Goal: Transaction & Acquisition: Purchase product/service

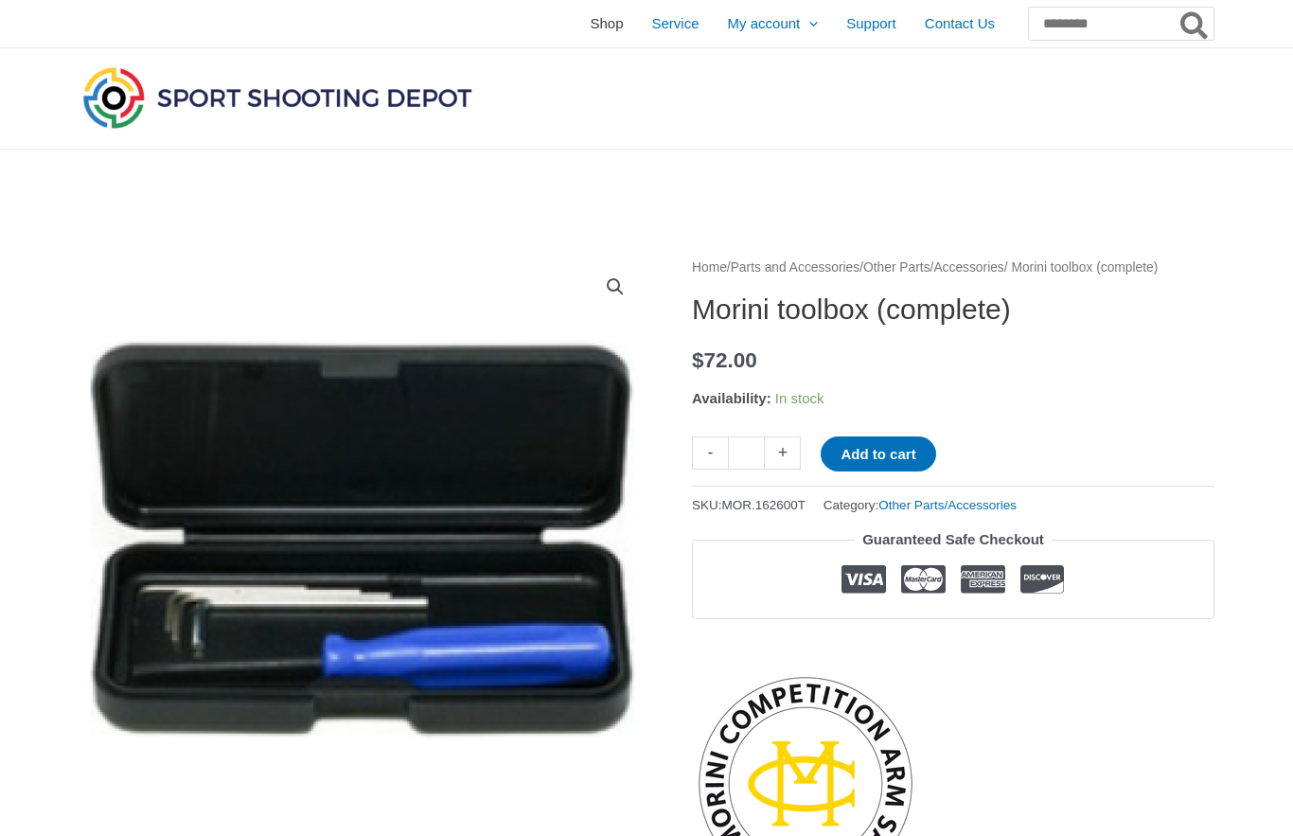
click at [590, 16] on span "Shop" at bounding box center [606, 23] width 33 height 47
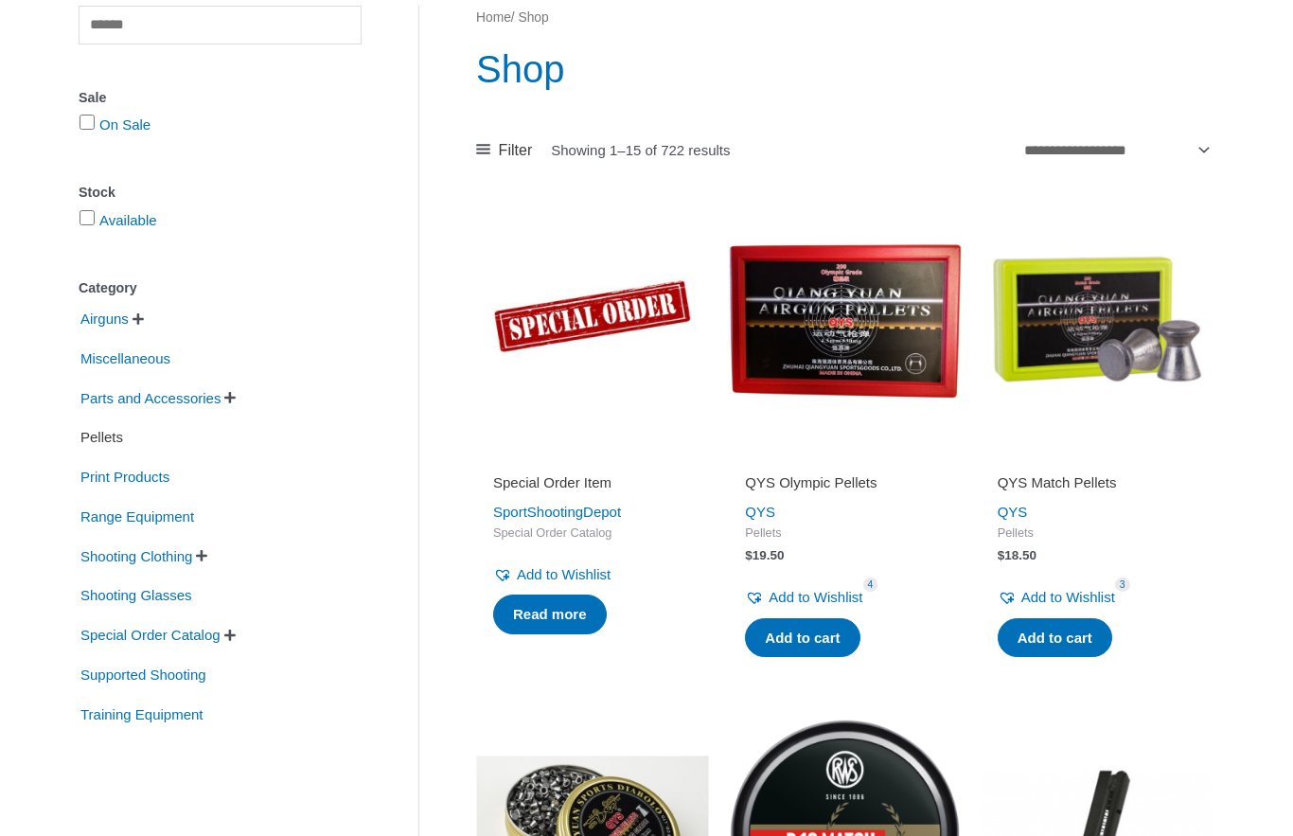
click at [122, 441] on span "Pellets" at bounding box center [102, 438] width 46 height 32
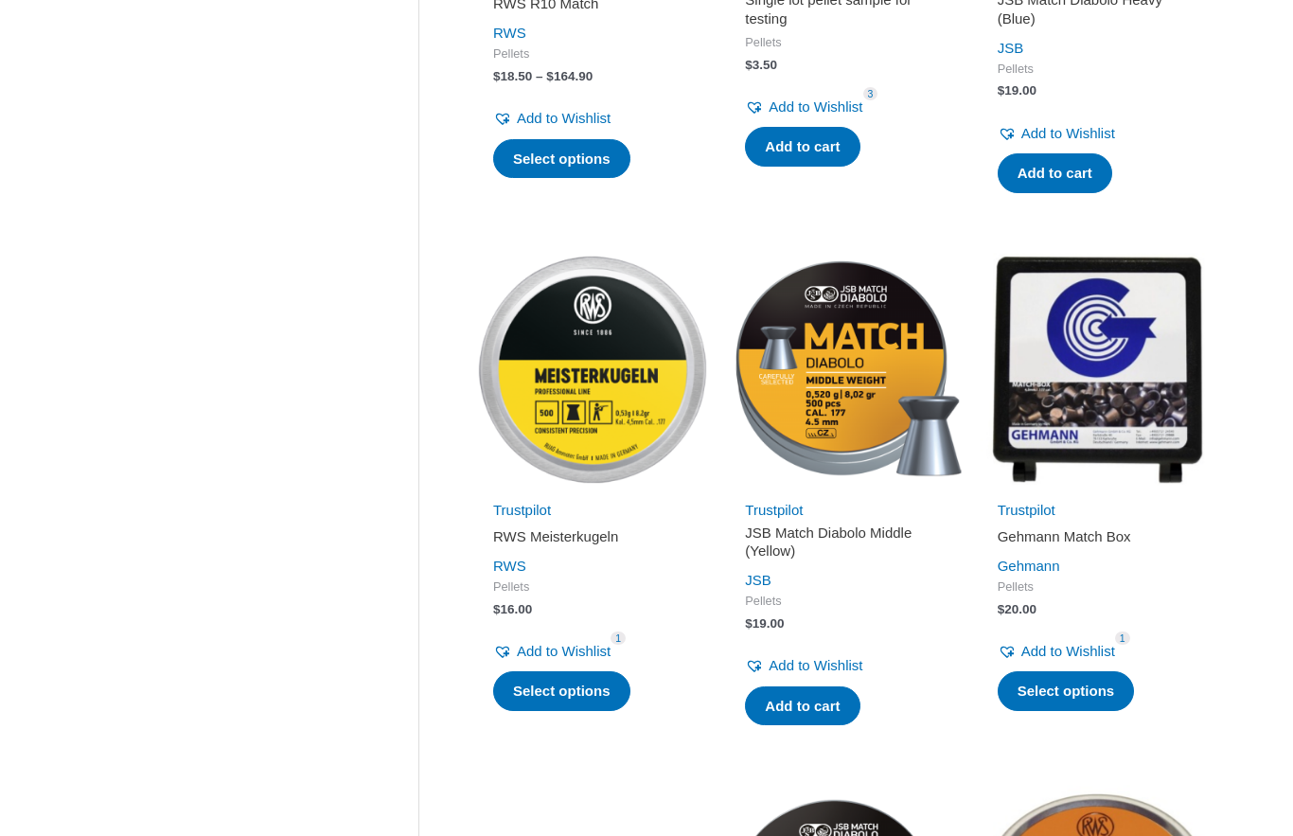
scroll to position [1202, 0]
click at [553, 689] on link "Select options" at bounding box center [561, 691] width 137 height 40
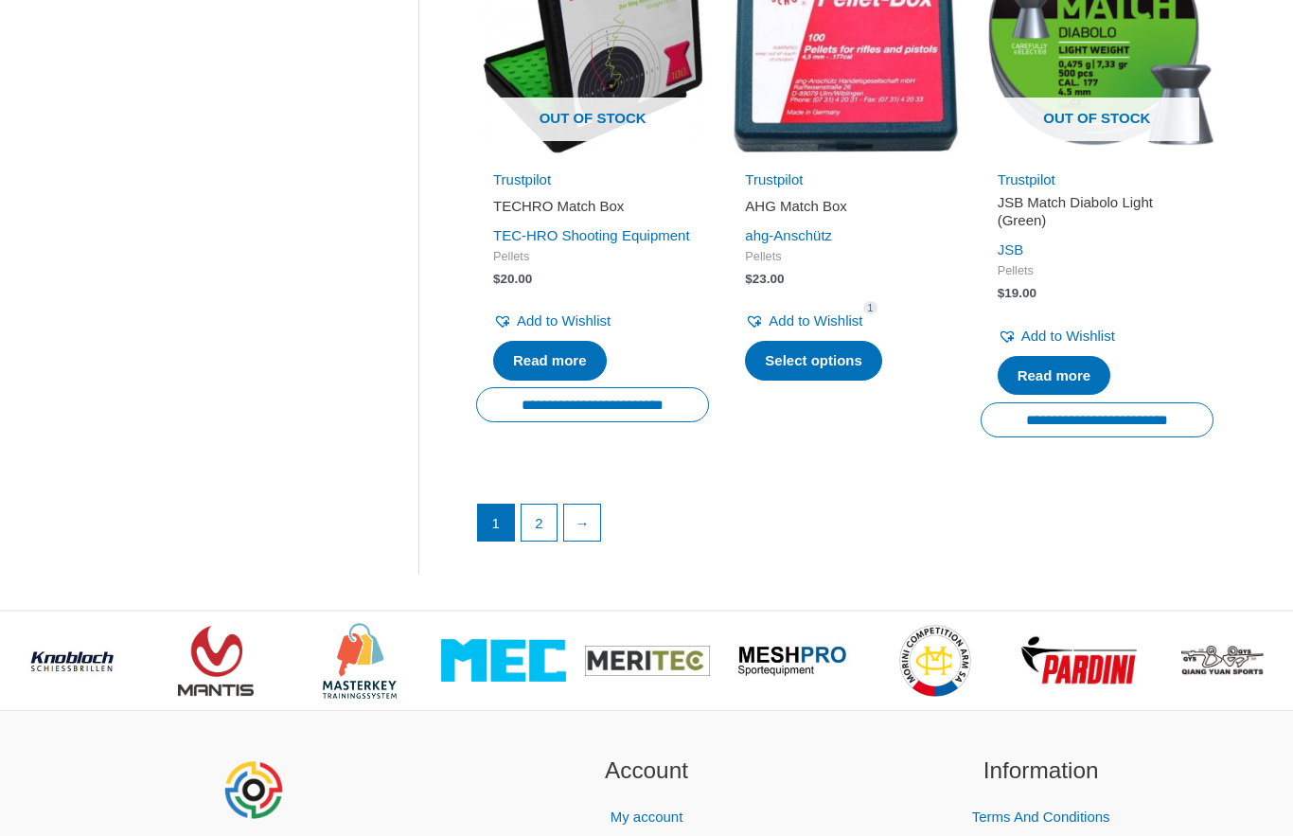
scroll to position [2632, 0]
click at [528, 526] on link "2" at bounding box center [540, 523] width 36 height 36
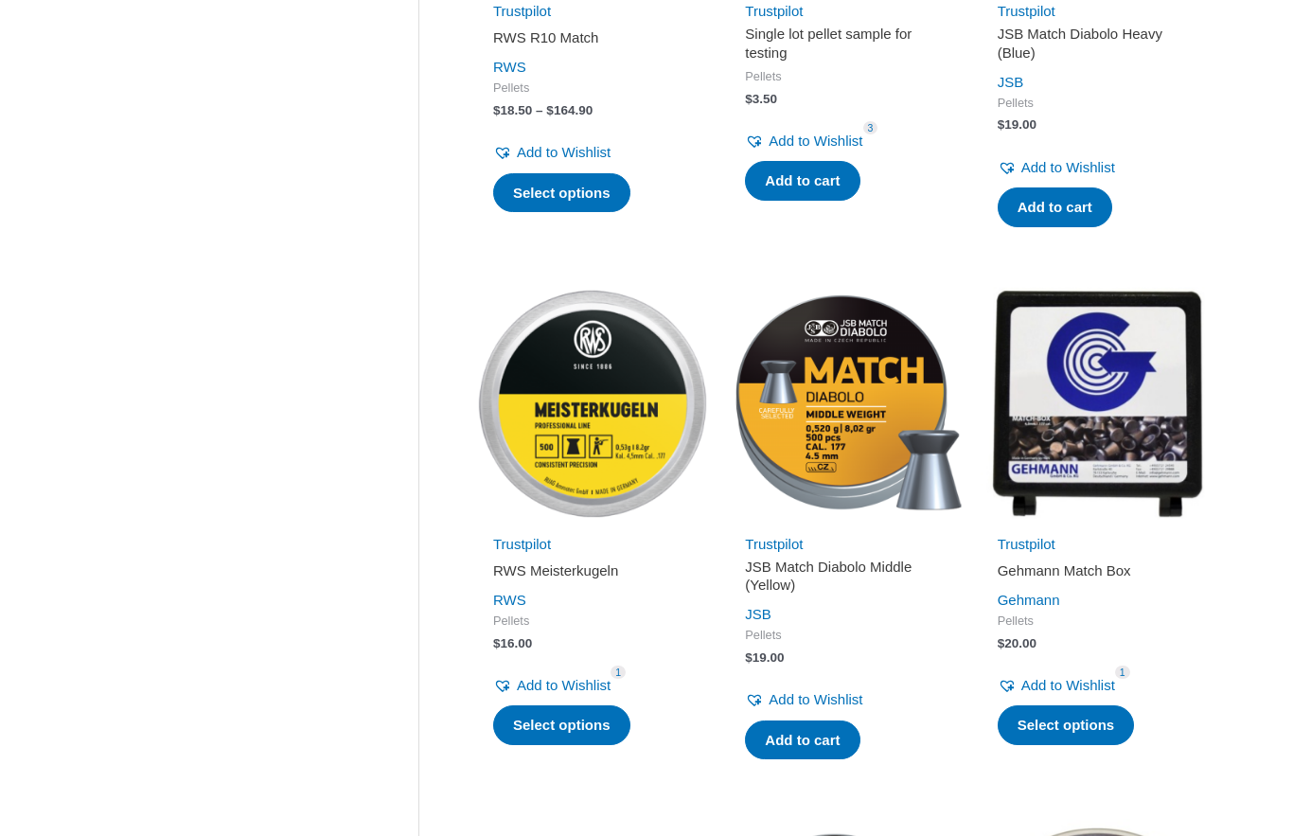
scroll to position [1168, 0]
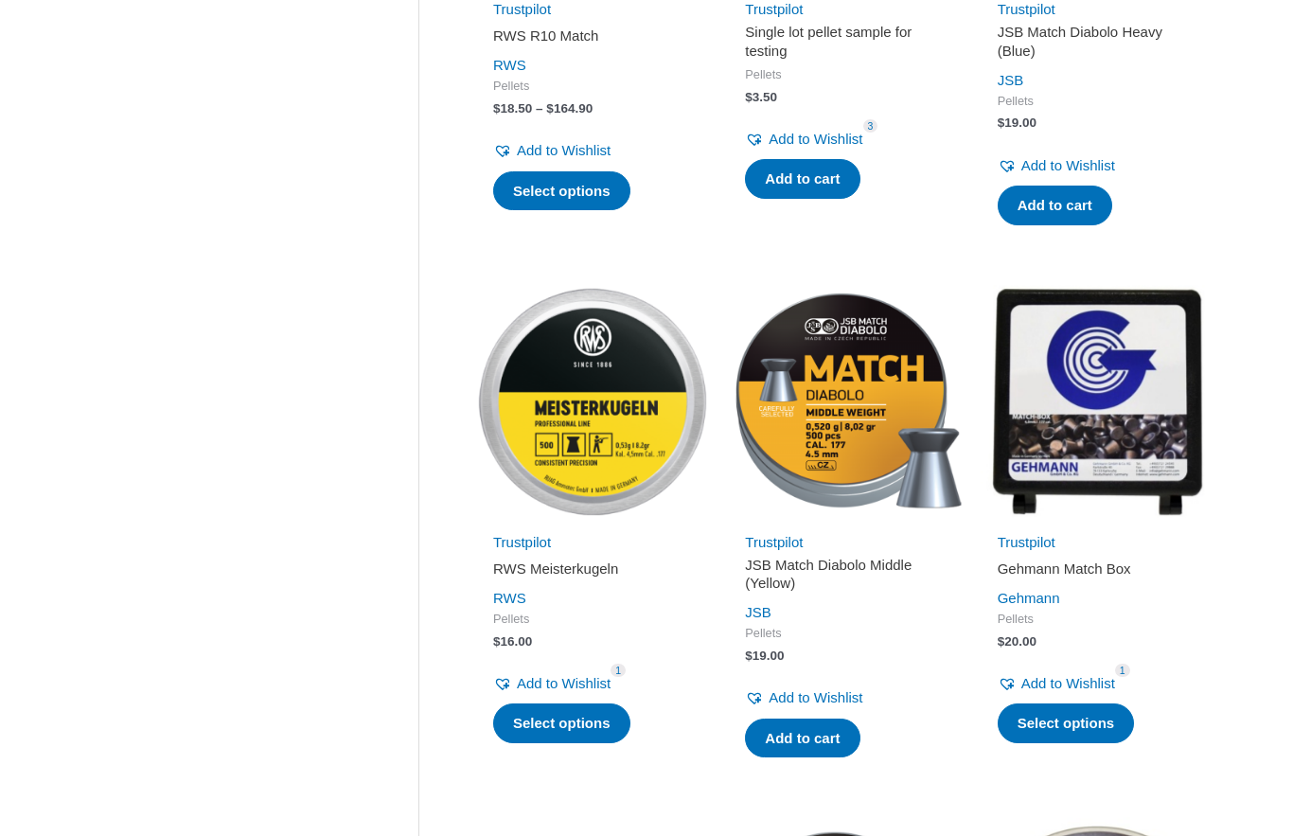
click at [847, 434] on img at bounding box center [844, 402] width 233 height 233
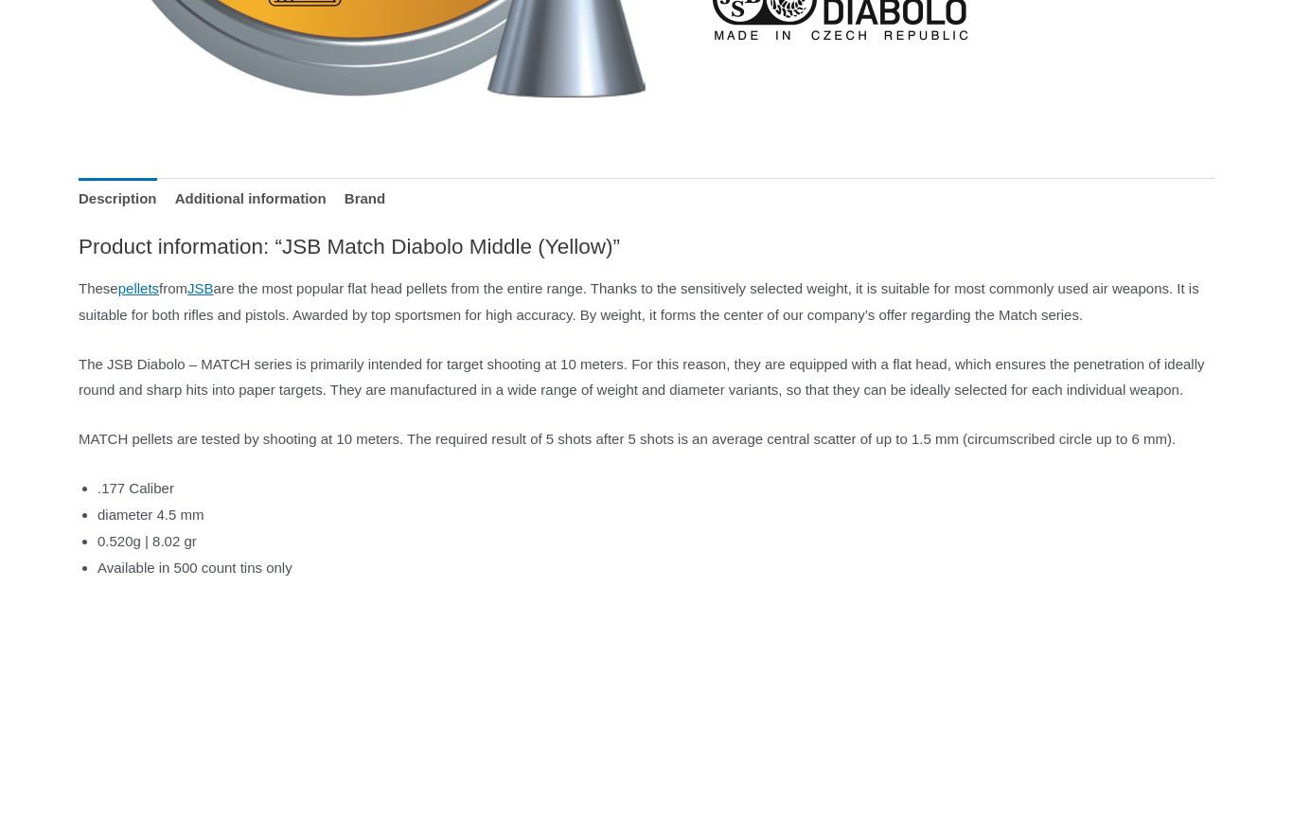
scroll to position [702, 0]
